Goal: Task Accomplishment & Management: Complete application form

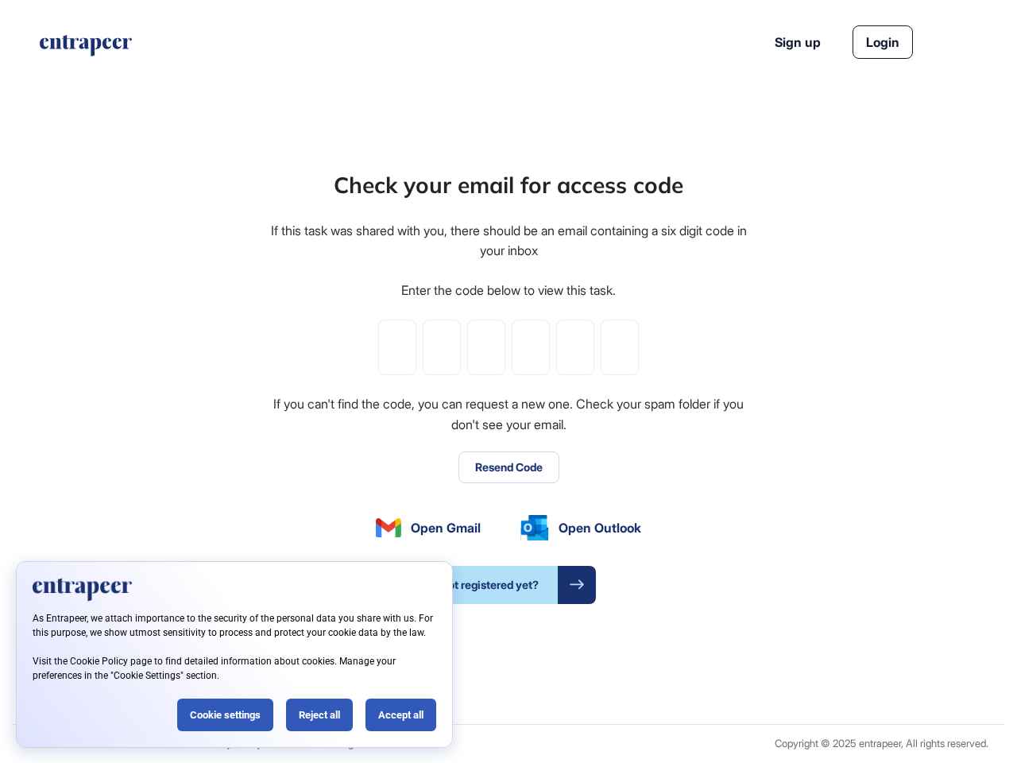
click at [508, 381] on div "Check your email for access code If this task was shared with you, there should…" at bounding box center [509, 385] width 480 height 435
click at [397, 347] on input "tel" at bounding box center [397, 347] width 38 height 56
click at [442, 347] on input "tel" at bounding box center [442, 347] width 38 height 56
click at [486, 347] on input "tel" at bounding box center [486, 347] width 38 height 56
click at [531, 347] on input "tel" at bounding box center [531, 347] width 38 height 56
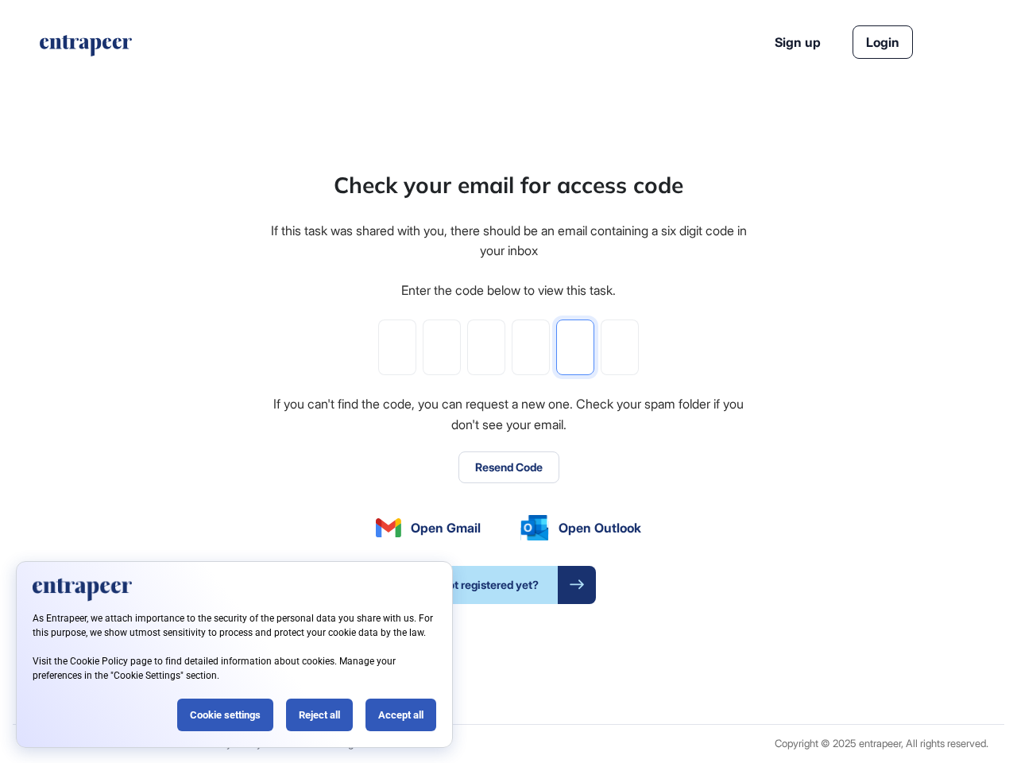
click at [575, 347] on input "tel" at bounding box center [575, 347] width 38 height 56
click at [620, 347] on input "tel" at bounding box center [620, 347] width 38 height 56
click at [508, 467] on button "Resend Code" at bounding box center [508, 467] width 101 height 32
